Goal: Task Accomplishment & Management: Manage account settings

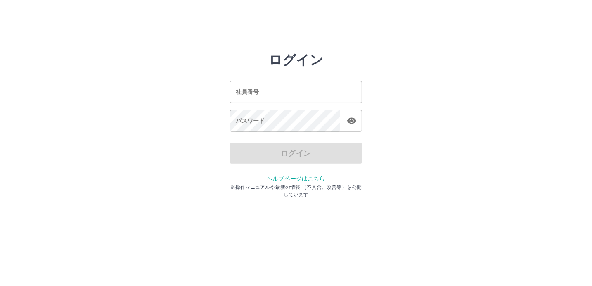
click at [287, 97] on input "社員番号" at bounding box center [296, 92] width 132 height 22
type input "*******"
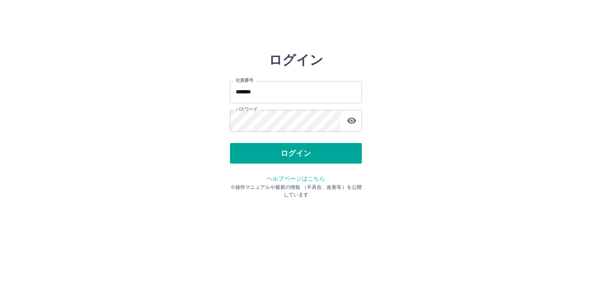
drag, startPoint x: 392, startPoint y: 33, endPoint x: 397, endPoint y: 38, distance: 7.9
click at [395, 36] on html "ログイン 社員番号 ******* 社員番号 パスワード パスワード ログイン ヘルプページはこちら ※操作マニュアルや最新の情報 （不具合、改善等）を公開し…" at bounding box center [296, 92] width 592 height 184
click at [318, 155] on button "ログイン" at bounding box center [296, 153] width 132 height 21
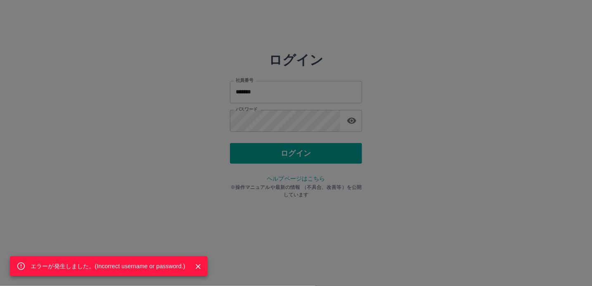
click at [290, 156] on div "エラーが発生しました。( Incorrect username or password. )" at bounding box center [296, 143] width 592 height 286
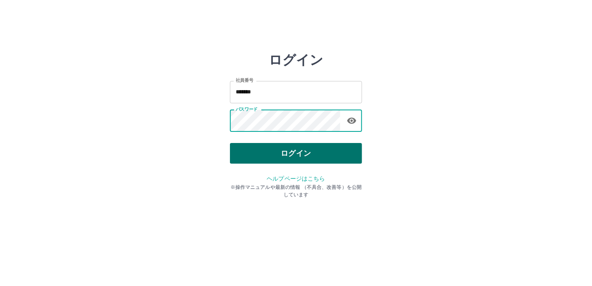
click at [284, 154] on button "ログイン" at bounding box center [296, 153] width 132 height 21
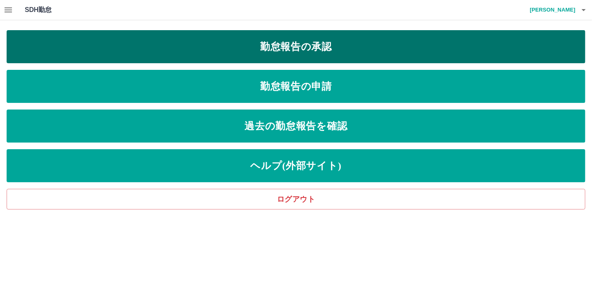
click at [325, 56] on link "勤怠報告の承認" at bounding box center [296, 46] width 579 height 33
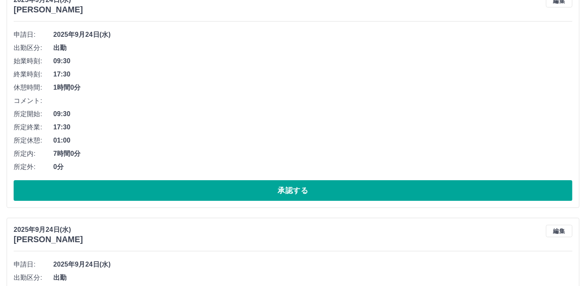
scroll to position [124, 0]
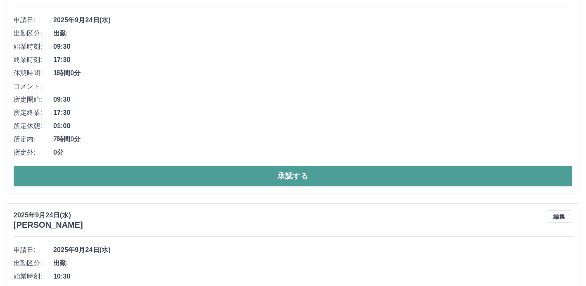
click at [325, 186] on button "承認する" at bounding box center [293, 176] width 559 height 21
click at [342, 186] on button "承認する" at bounding box center [293, 176] width 559 height 21
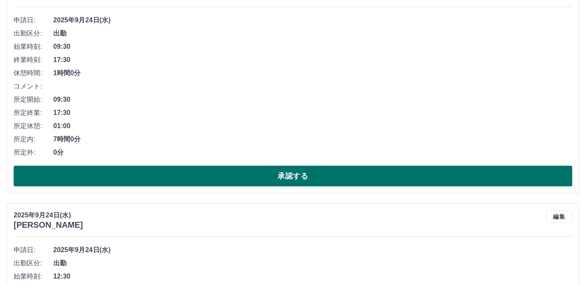
scroll to position [83, 0]
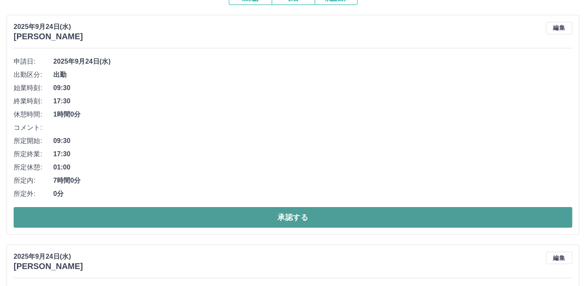
click at [328, 228] on button "承認する" at bounding box center [293, 217] width 559 height 21
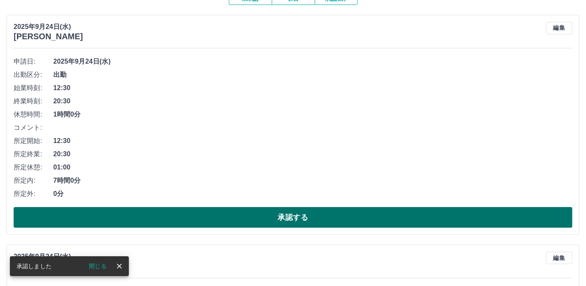
click at [330, 228] on button "承認する" at bounding box center [293, 217] width 559 height 21
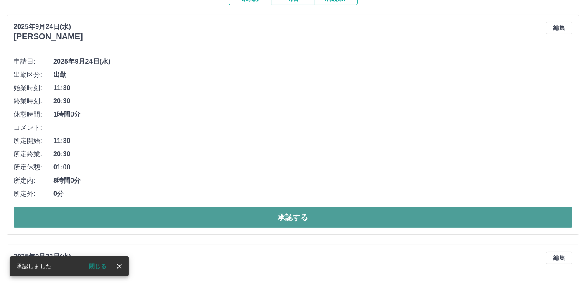
click at [347, 228] on button "承認する" at bounding box center [293, 217] width 559 height 21
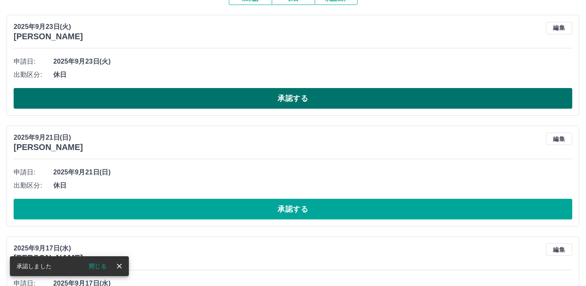
click at [319, 102] on button "承認する" at bounding box center [293, 98] width 559 height 21
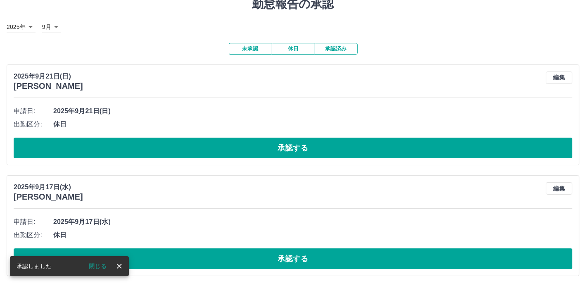
scroll to position [41, 0]
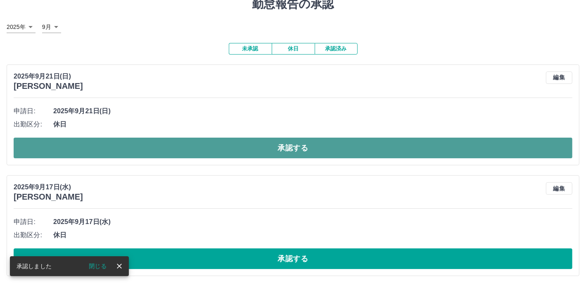
click at [320, 150] on button "承認する" at bounding box center [293, 148] width 559 height 21
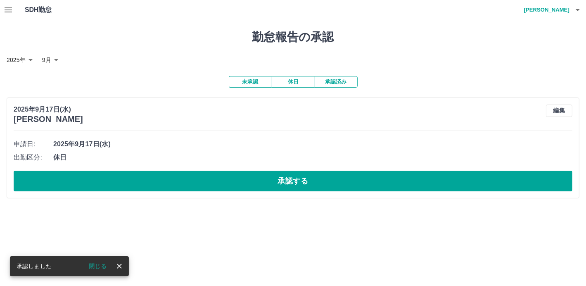
scroll to position [0, 0]
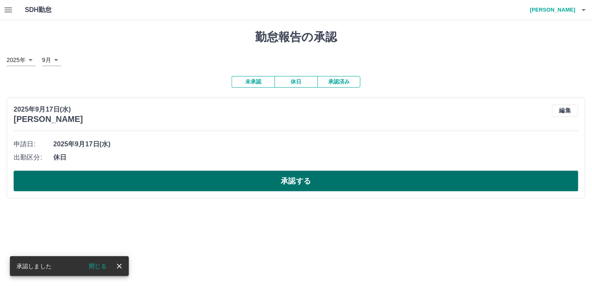
click at [310, 190] on button "承認する" at bounding box center [296, 181] width 565 height 21
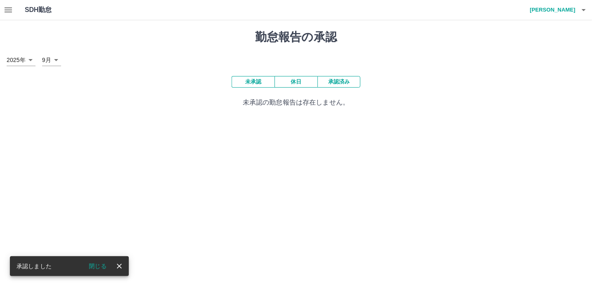
click at [314, 117] on html "SDH勤怠 [PERSON_NAME]しました 閉じる 勤怠報告の承認 [DATE] **** 9月 * 未承認 休日 承認済み 未承認の勤怠報告は存在しませ…" at bounding box center [296, 58] width 592 height 117
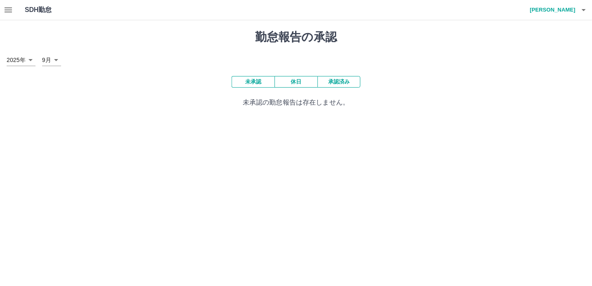
click at [193, 107] on p "未承認の勤怠報告は存在しません。" at bounding box center [296, 102] width 579 height 10
click at [12, 11] on icon "button" at bounding box center [8, 10] width 10 height 10
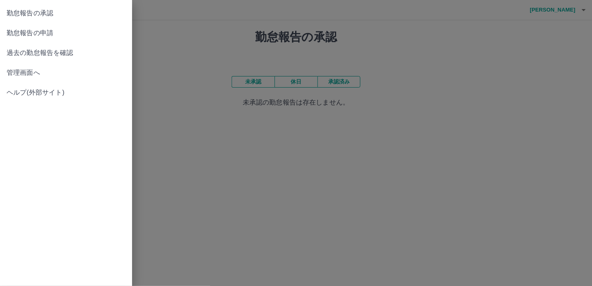
click at [28, 74] on span "管理画面へ" at bounding box center [66, 73] width 119 height 10
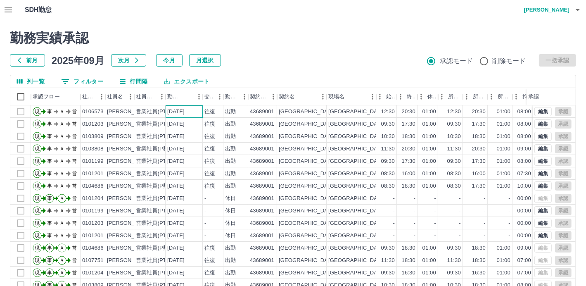
click at [196, 110] on div "[DATE]" at bounding box center [184, 111] width 37 height 12
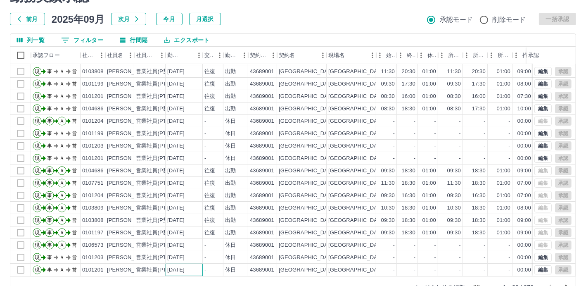
scroll to position [63, 0]
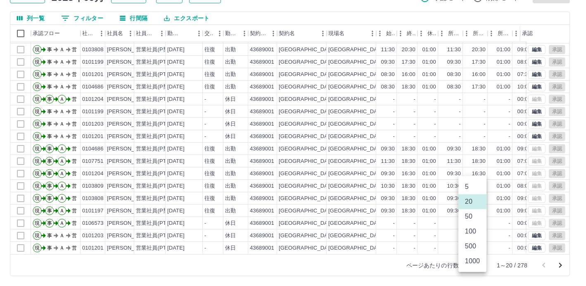
click at [476, 266] on body "SDH勤怠 [PERSON_NAME] 勤務実績承認 前月 [DATE] 次月 今月 月選択 承認モード 削除モード 一括承認 列一覧 0 フィルター 行間隔…" at bounding box center [293, 111] width 586 height 349
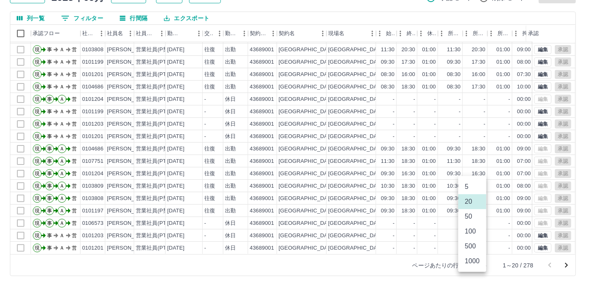
click at [475, 239] on li "100" at bounding box center [472, 231] width 28 height 15
type input "***"
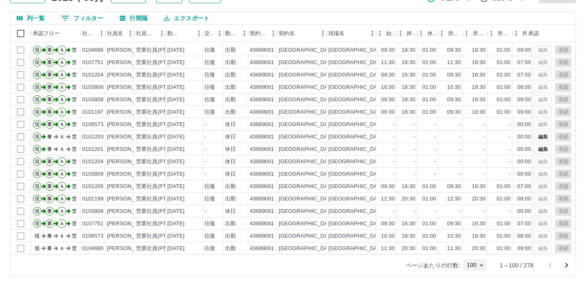
scroll to position [165, 0]
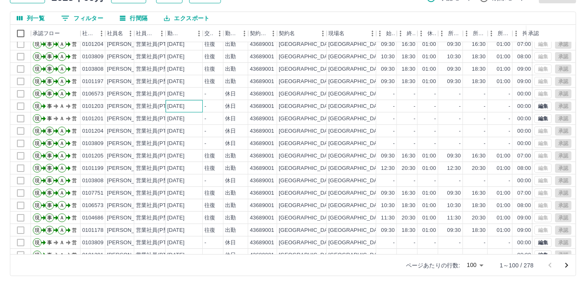
click at [185, 105] on div "[DATE]" at bounding box center [175, 106] width 17 height 8
click at [185, 116] on div "[DATE]" at bounding box center [175, 119] width 17 height 8
click at [185, 128] on div "[DATE]" at bounding box center [175, 131] width 17 height 8
click at [185, 140] on div "[DATE]" at bounding box center [175, 144] width 17 height 8
click at [185, 155] on div "[DATE]" at bounding box center [175, 156] width 17 height 8
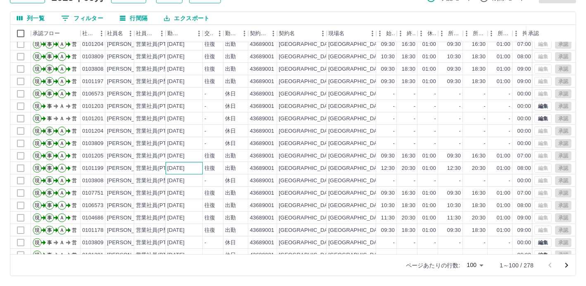
click at [185, 166] on div "[DATE]" at bounding box center [175, 168] width 17 height 8
click at [185, 178] on div "[DATE]" at bounding box center [175, 181] width 17 height 8
click at [185, 195] on div "[DATE]" at bounding box center [175, 193] width 17 height 8
click at [185, 202] on div "[DATE]" at bounding box center [175, 206] width 17 height 8
click at [190, 211] on div "[DATE]" at bounding box center [184, 217] width 37 height 12
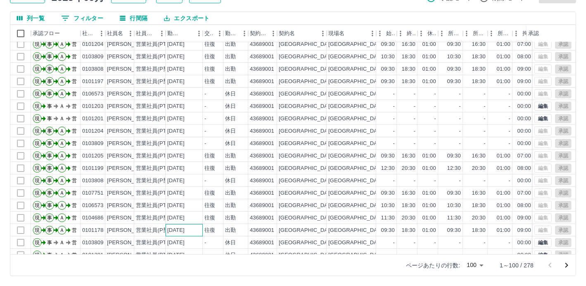
click at [185, 231] on div "[DATE]" at bounding box center [175, 230] width 17 height 8
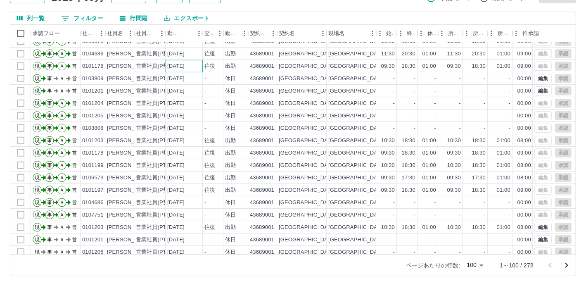
scroll to position [330, 0]
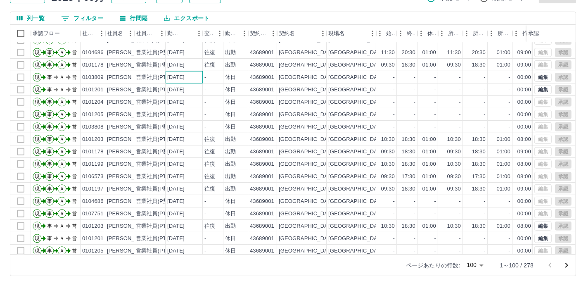
click at [185, 78] on div "[DATE]" at bounding box center [175, 78] width 17 height 8
click at [185, 90] on div "[DATE]" at bounding box center [175, 90] width 17 height 8
click at [185, 100] on div "[DATE]" at bounding box center [175, 102] width 17 height 8
click at [185, 111] on div "[DATE]" at bounding box center [175, 115] width 17 height 8
click at [185, 128] on div "[DATE]" at bounding box center [175, 127] width 17 height 8
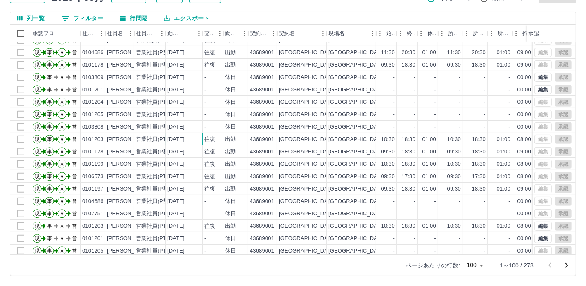
click at [185, 140] on div "[DATE]" at bounding box center [175, 139] width 17 height 8
click at [192, 146] on div "[DATE]" at bounding box center [184, 151] width 37 height 12
click at [185, 161] on div "[DATE]" at bounding box center [175, 164] width 17 height 8
click at [185, 174] on div "[DATE]" at bounding box center [175, 177] width 17 height 8
click at [185, 185] on div "[DATE]" at bounding box center [175, 189] width 17 height 8
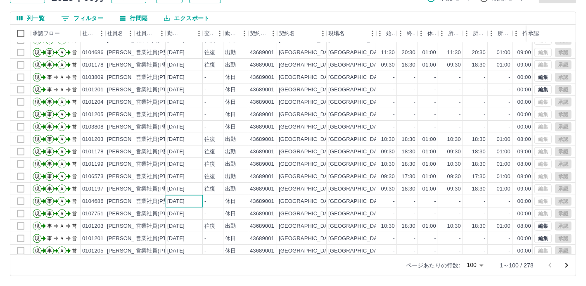
click at [191, 195] on div "[DATE]" at bounding box center [184, 201] width 37 height 12
click at [185, 211] on div "[DATE]" at bounding box center [175, 214] width 17 height 8
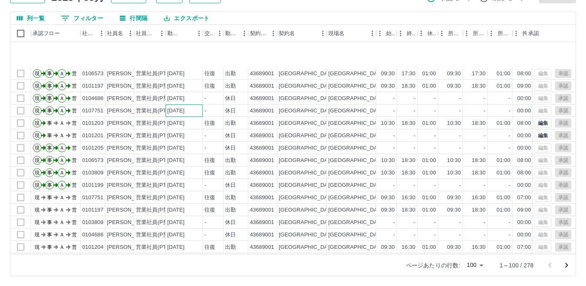
scroll to position [496, 0]
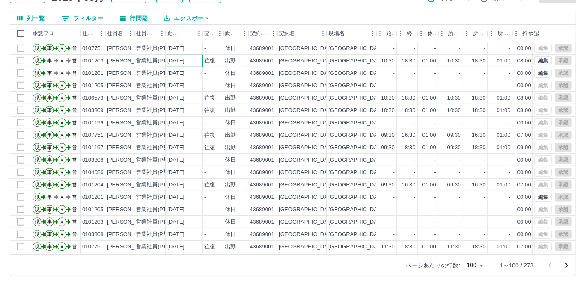
click at [185, 62] on div "[DATE]" at bounding box center [175, 61] width 17 height 8
click at [185, 74] on div "[DATE]" at bounding box center [175, 73] width 17 height 8
click at [185, 84] on div "[DATE]" at bounding box center [175, 86] width 17 height 8
click at [185, 97] on div "[DATE]" at bounding box center [175, 98] width 17 height 8
click at [185, 111] on div "[DATE]" at bounding box center [175, 111] width 17 height 8
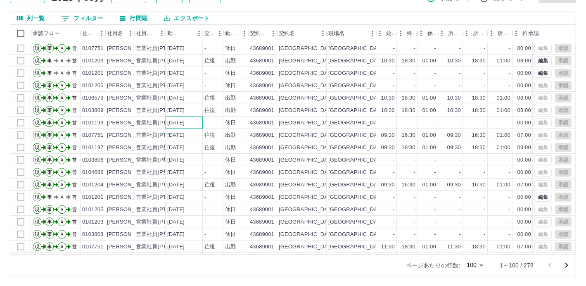
click at [185, 121] on div "[DATE]" at bounding box center [175, 123] width 17 height 8
click at [185, 136] on div "[DATE]" at bounding box center [175, 135] width 17 height 8
click at [185, 147] on div "[DATE]" at bounding box center [175, 148] width 17 height 8
click at [185, 156] on div "[DATE]" at bounding box center [175, 160] width 17 height 8
click at [185, 169] on div "[DATE]" at bounding box center [175, 173] width 17 height 8
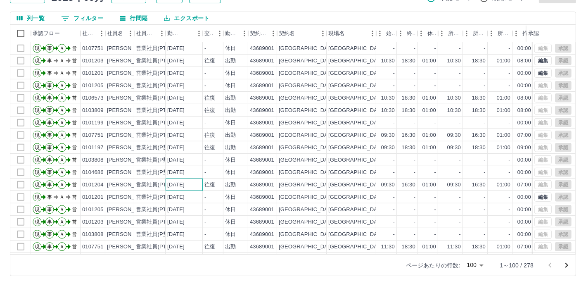
click at [185, 183] on div "[DATE]" at bounding box center [175, 185] width 17 height 8
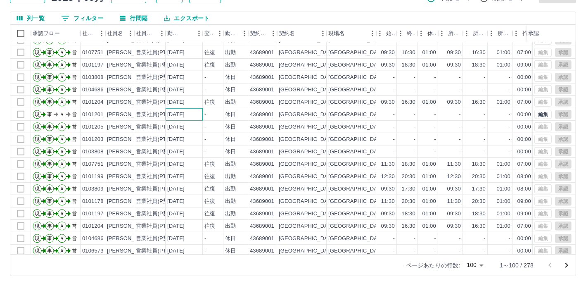
click at [185, 115] on div "[DATE]" at bounding box center [175, 115] width 17 height 8
click at [185, 128] on div "[DATE]" at bounding box center [175, 127] width 17 height 8
click at [185, 140] on div "[DATE]" at bounding box center [175, 139] width 17 height 8
click at [188, 156] on div "[DATE]" at bounding box center [184, 151] width 37 height 12
click at [185, 165] on div "[DATE]" at bounding box center [175, 164] width 17 height 8
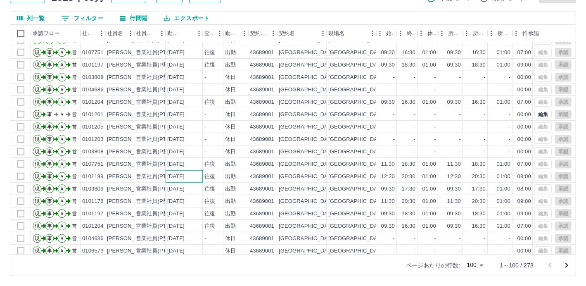
click at [185, 178] on div "[DATE]" at bounding box center [175, 177] width 17 height 8
click at [185, 188] on div "[DATE]" at bounding box center [175, 189] width 17 height 8
click at [185, 200] on div "[DATE]" at bounding box center [175, 201] width 17 height 8
drag, startPoint x: 186, startPoint y: 209, endPoint x: 186, endPoint y: 220, distance: 10.3
click at [185, 210] on div "[DATE]" at bounding box center [175, 214] width 17 height 8
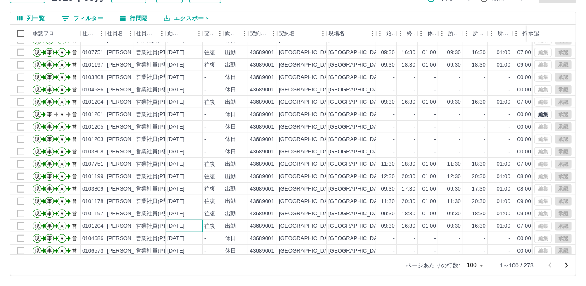
click at [185, 225] on div "[DATE]" at bounding box center [175, 226] width 17 height 8
click at [185, 235] on div "[DATE]" at bounding box center [175, 239] width 17 height 8
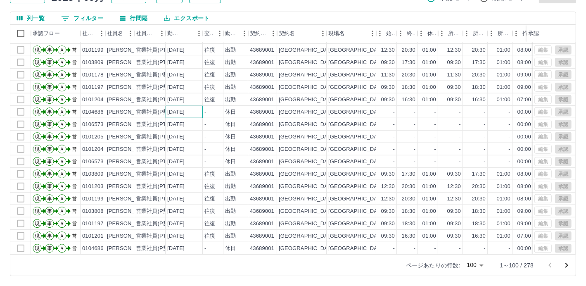
scroll to position [710, 0]
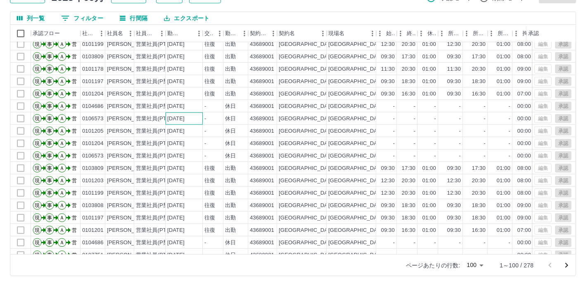
click at [178, 119] on div "[DATE]" at bounding box center [175, 119] width 17 height 8
click at [184, 133] on div "[DATE]" at bounding box center [175, 131] width 17 height 8
click at [185, 146] on div "[DATE]" at bounding box center [175, 144] width 17 height 8
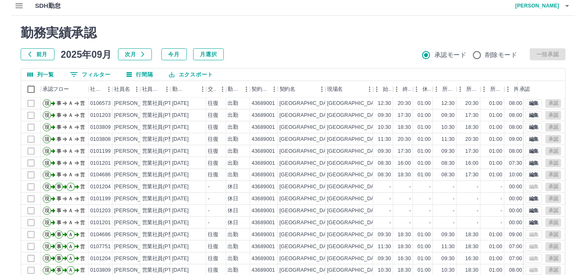
scroll to position [0, 0]
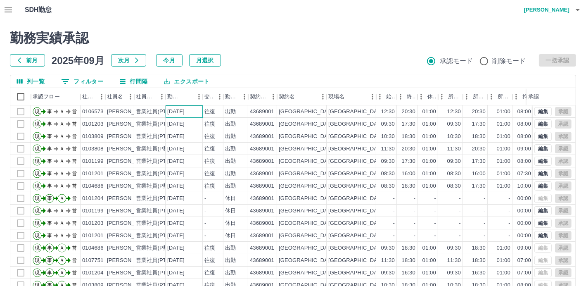
click at [185, 109] on div "[DATE]" at bounding box center [175, 112] width 17 height 8
click at [185, 121] on div "[DATE]" at bounding box center [175, 124] width 17 height 8
click at [185, 134] on div "[DATE]" at bounding box center [175, 137] width 17 height 8
click at [185, 146] on div "[DATE]" at bounding box center [175, 149] width 17 height 8
click at [185, 161] on div "[DATE]" at bounding box center [175, 161] width 17 height 8
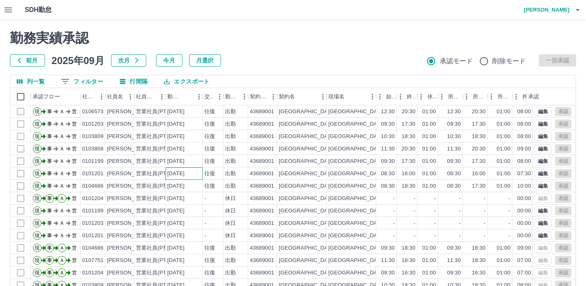
click at [185, 172] on div "[DATE]" at bounding box center [175, 174] width 17 height 8
click at [185, 185] on div "[DATE]" at bounding box center [175, 186] width 17 height 8
click at [185, 195] on div "[DATE]" at bounding box center [175, 199] width 17 height 8
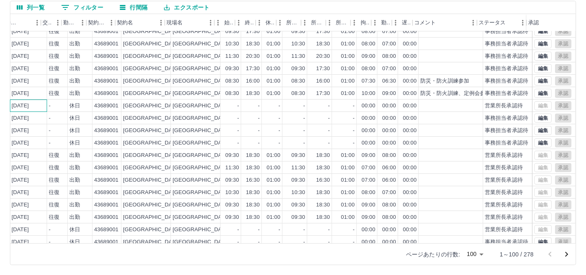
scroll to position [41, 162]
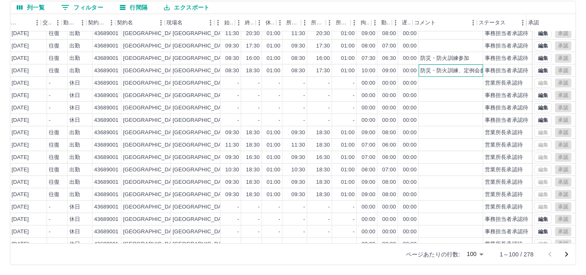
click at [433, 70] on div "防災・防火訓練、定例会参加" at bounding box center [455, 71] width 71 height 8
click at [248, 72] on div "18:30" at bounding box center [253, 71] width 14 height 8
click at [539, 61] on button "編集" at bounding box center [542, 58] width 17 height 9
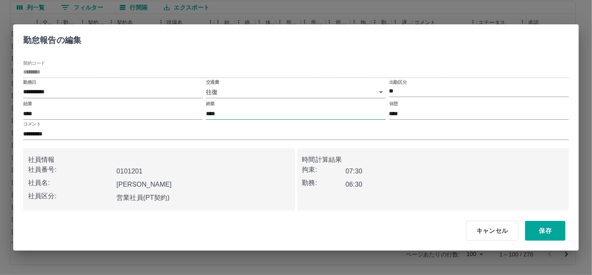
click at [228, 116] on input "****" at bounding box center [296, 114] width 180 height 12
type input "****"
click at [543, 233] on button "保存" at bounding box center [545, 231] width 40 height 20
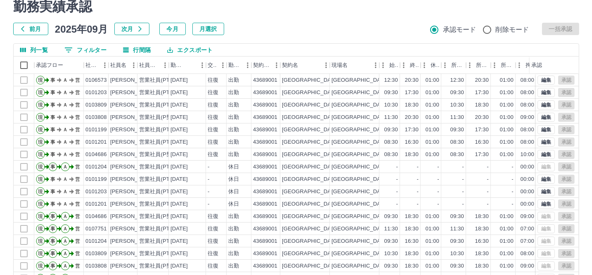
scroll to position [0, 0]
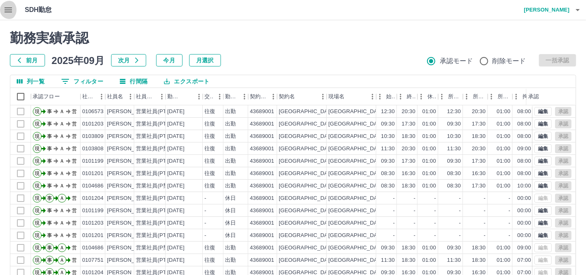
click at [10, 8] on icon "button" at bounding box center [8, 10] width 10 height 10
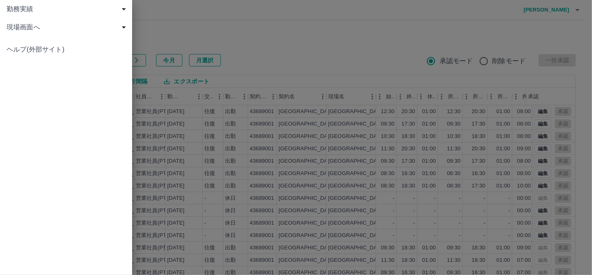
click at [14, 10] on span "勤務実績" at bounding box center [68, 9] width 122 height 10
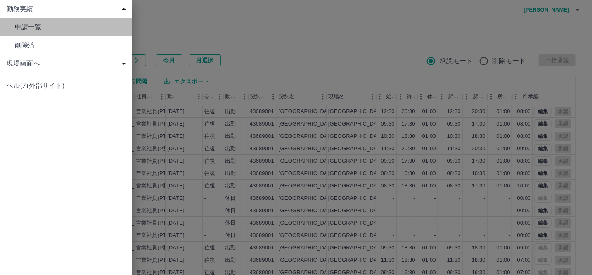
click at [27, 26] on span "申請一覧" at bounding box center [70, 27] width 111 height 10
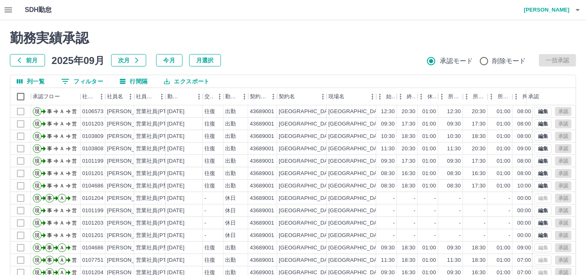
click at [13, 9] on icon "button" at bounding box center [8, 10] width 10 height 10
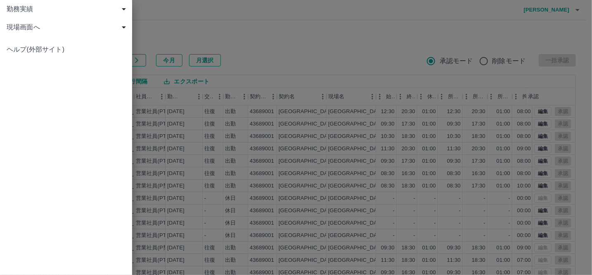
click at [303, 58] on div at bounding box center [296, 137] width 592 height 275
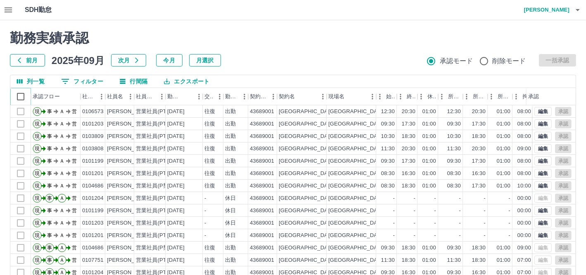
click at [26, 97] on icon at bounding box center [31, 97] width 10 height 10
drag, startPoint x: 383, startPoint y: 40, endPoint x: 373, endPoint y: 49, distance: 12.9
click at [383, 41] on h2 "勤務実績承認" at bounding box center [293, 38] width 566 height 16
click at [13, 13] on icon "button" at bounding box center [8, 10] width 10 height 10
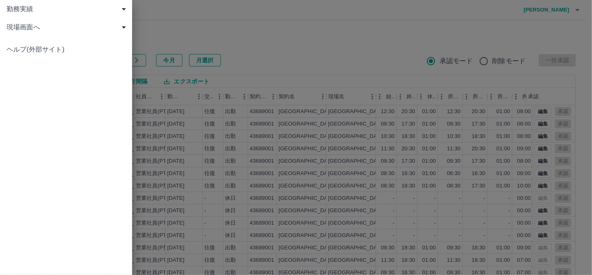
click at [22, 31] on span "現場画面へ" at bounding box center [68, 27] width 122 height 10
click at [26, 42] on span "現場画面へ" at bounding box center [70, 45] width 111 height 10
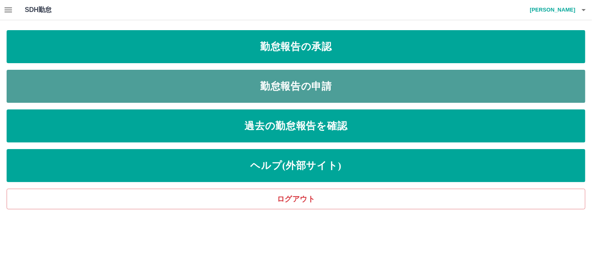
click at [343, 93] on link "勤怠報告の申請" at bounding box center [296, 86] width 579 height 33
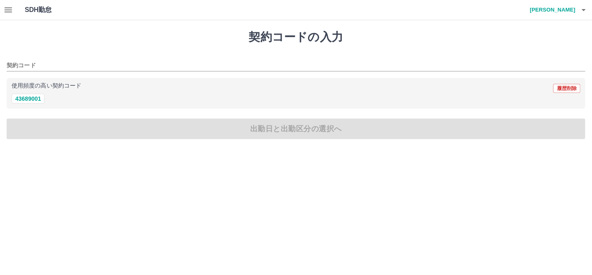
click at [283, 100] on div "43689001" at bounding box center [296, 99] width 569 height 10
click at [35, 99] on button "43689001" at bounding box center [28, 99] width 33 height 10
type input "********"
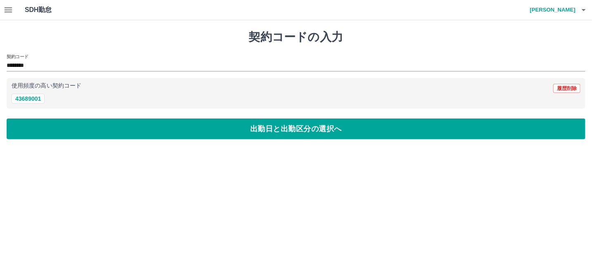
click at [536, 49] on div "契約コードの入力 契約コード ******** 使用頻度の高い契約コード 履歴削除 43689001 出勤日と出勤区分の選択へ" at bounding box center [296, 84] width 592 height 129
click at [581, 12] on icon "button" at bounding box center [584, 10] width 10 height 10
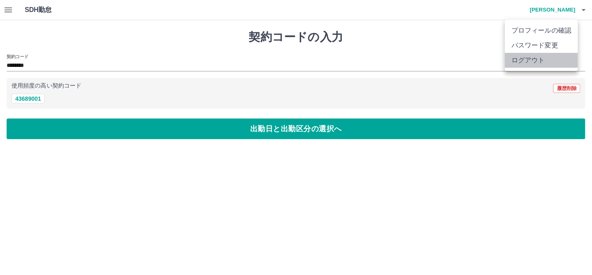
click at [513, 63] on li "ログアウト" at bounding box center [541, 60] width 73 height 15
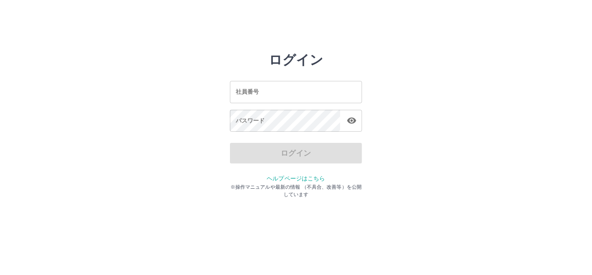
click at [473, 85] on div "ログイン 社員番号 社員番号 パスワード パスワード ログイン ヘルプページはこちら ※操作マニュアルや最新の情報 （不具合、改善等）を公開しています" at bounding box center [296, 118] width 496 height 132
